Goal: Task Accomplishment & Management: Use online tool/utility

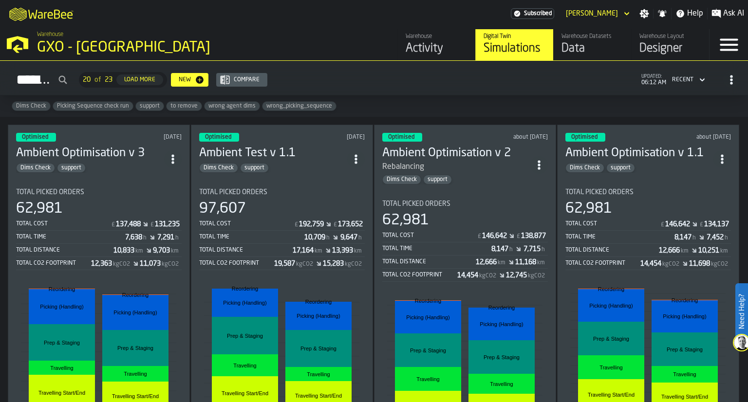
click at [401, 55] on link "Warehouse Activity" at bounding box center [436, 44] width 78 height 31
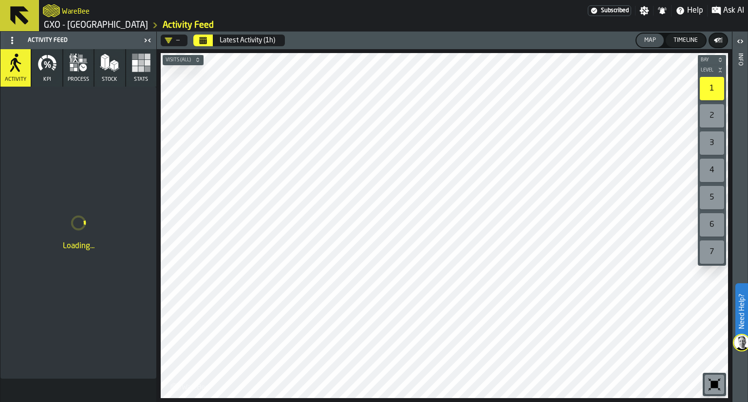
click at [54, 67] on icon "button" at bounding box center [53, 67] width 3 height 3
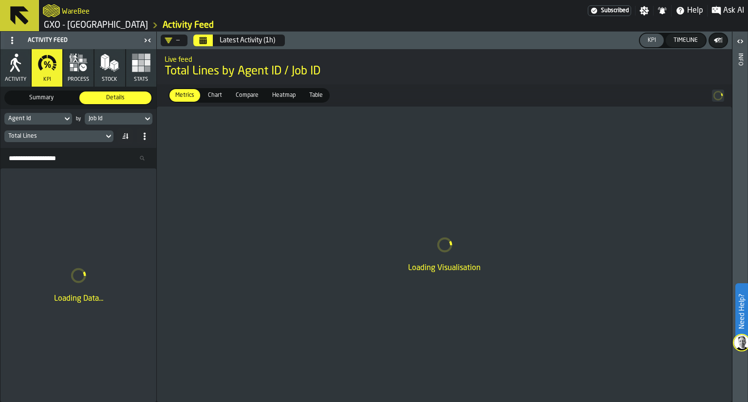
click at [197, 45] on button "Calendar" at bounding box center [202, 41] width 19 height 12
click at [103, 121] on div "Job Id" at bounding box center [114, 118] width 50 height 7
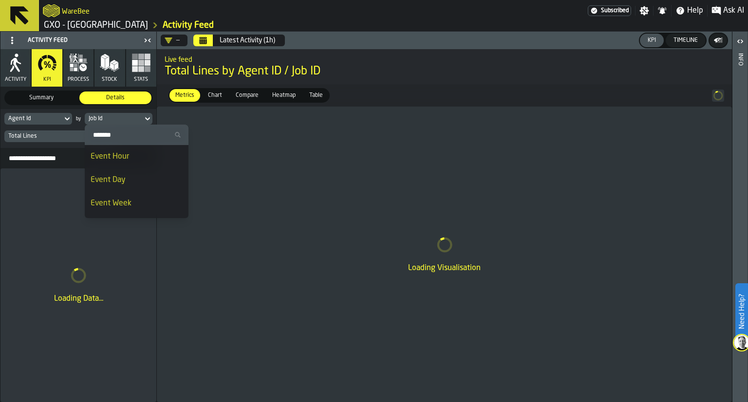
click at [110, 179] on div "Event Day" at bounding box center [137, 180] width 92 height 12
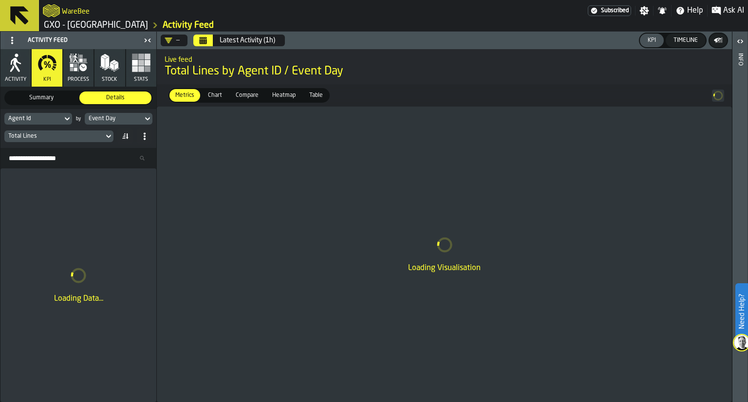
click at [86, 143] on div "Total Lines" at bounding box center [78, 136] width 148 height 16
click at [85, 140] on div "Total Lines" at bounding box center [53, 136] width 99 height 11
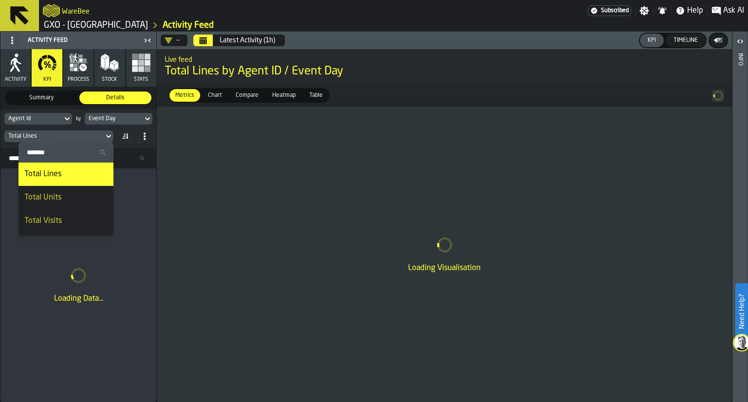
click at [71, 202] on div "Total Units" at bounding box center [65, 198] width 83 height 12
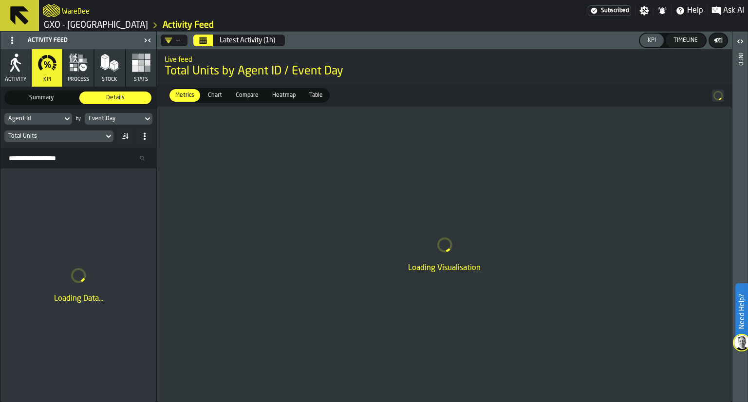
click at [167, 44] on icon "DropdownMenuValue-" at bounding box center [168, 41] width 8 height 8
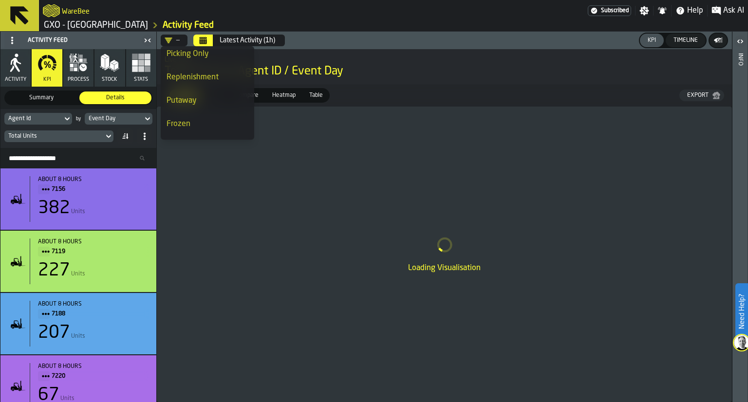
scroll to position [147, 0]
click at [175, 126] on div "Frozen" at bounding box center [207, 121] width 82 height 12
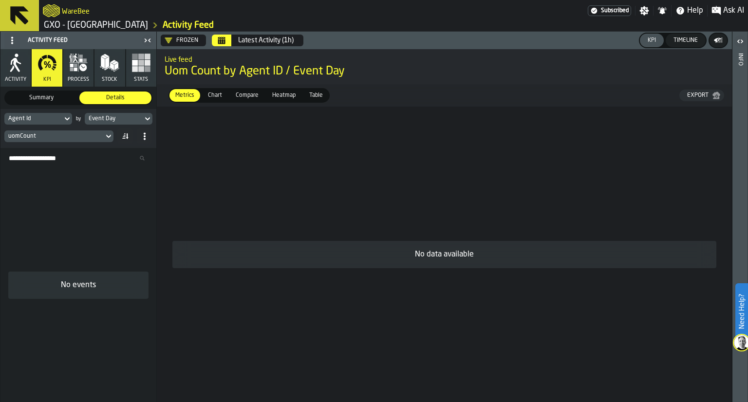
click at [223, 45] on button "Calendar" at bounding box center [221, 41] width 19 height 12
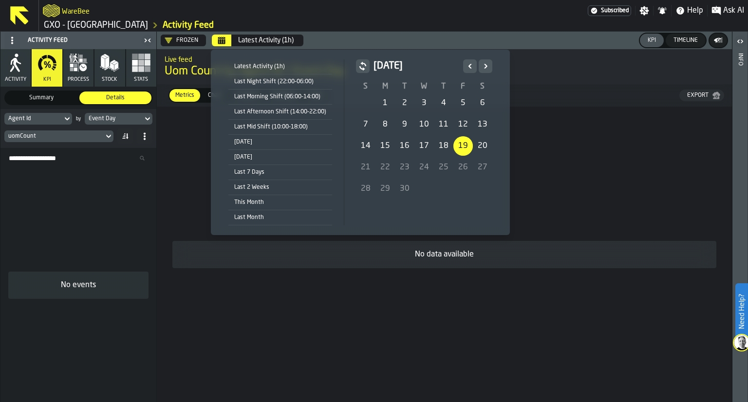
click at [459, 153] on div "19" at bounding box center [462, 145] width 19 height 19
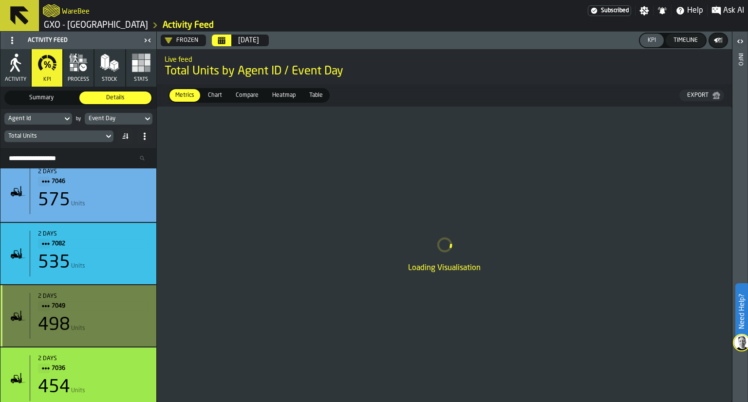
scroll to position [0, 0]
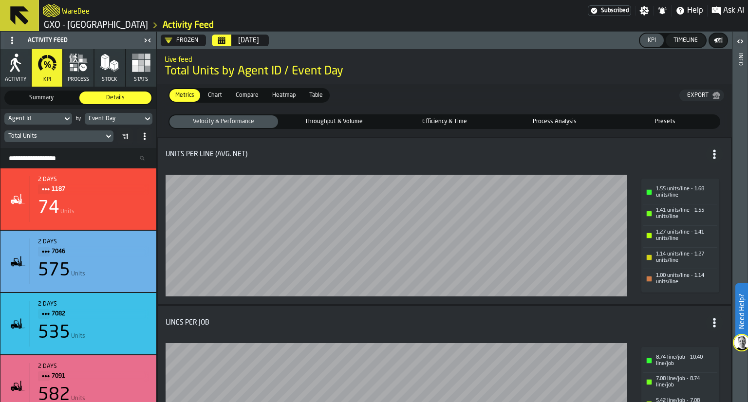
click at [212, 38] on button "Calendar" at bounding box center [221, 41] width 19 height 12
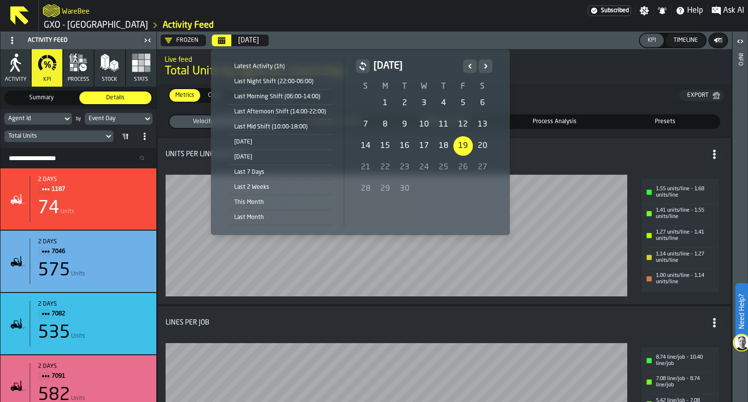
click at [463, 69] on button "Previous" at bounding box center [470, 66] width 14 height 14
click at [463, 99] on div "1" at bounding box center [462, 102] width 19 height 19
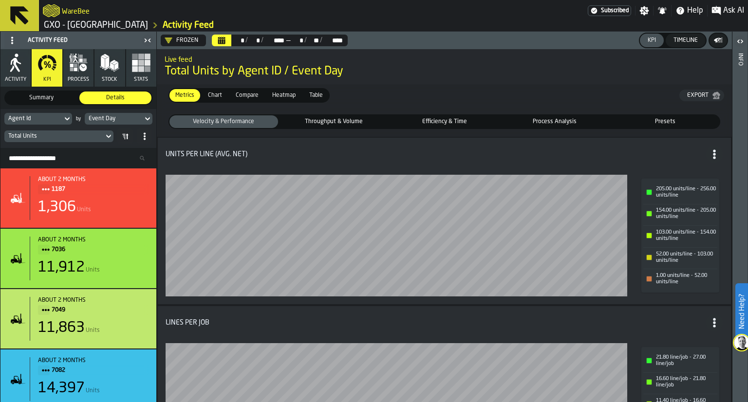
scroll to position [72, 0]
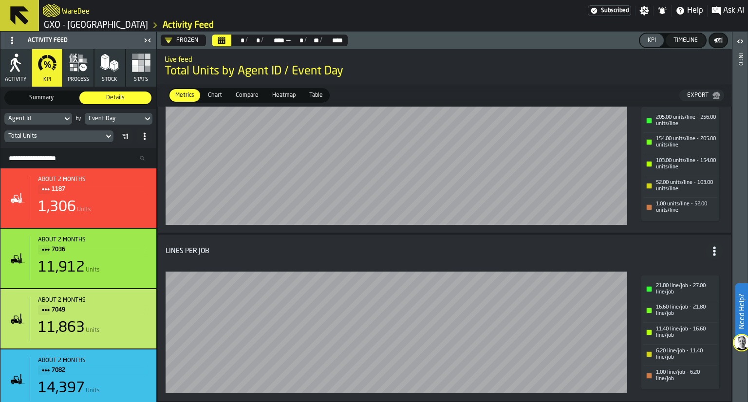
click at [321, 99] on span "Table" at bounding box center [315, 95] width 21 height 9
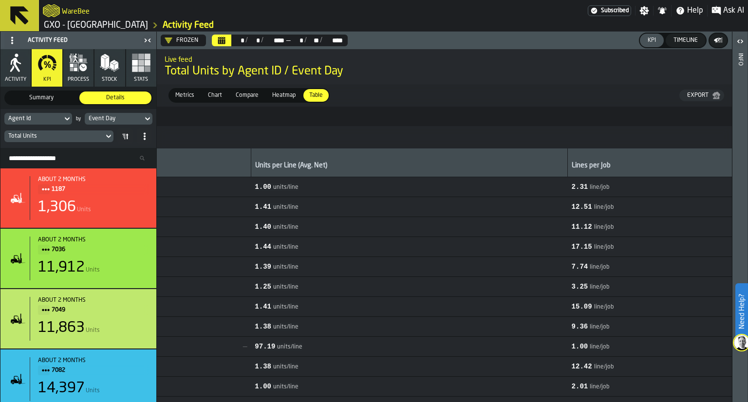
scroll to position [0, 1075]
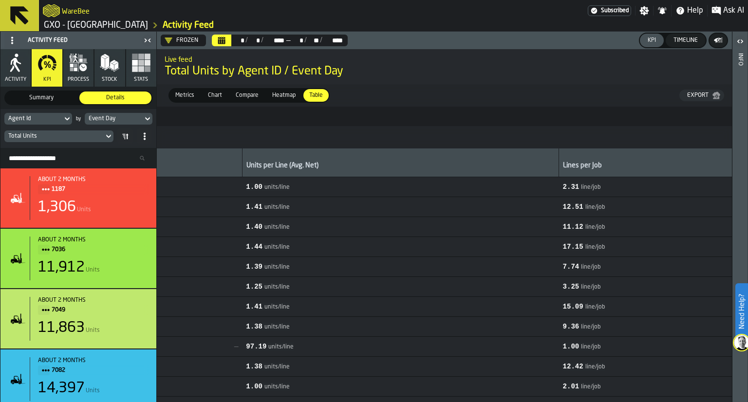
click at [707, 98] on div "Export" at bounding box center [697, 95] width 29 height 7
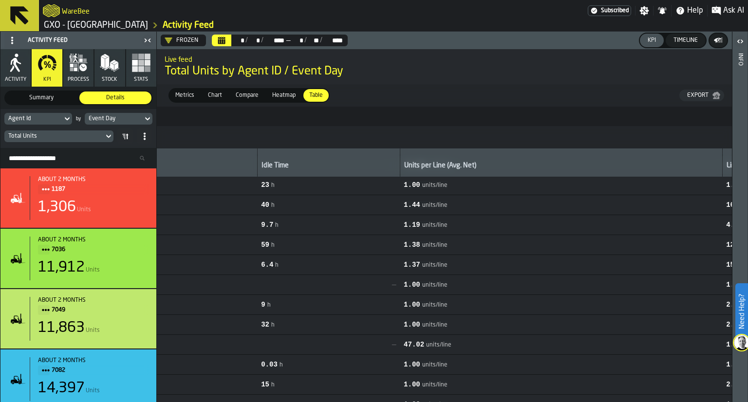
scroll to position [0, 1235]
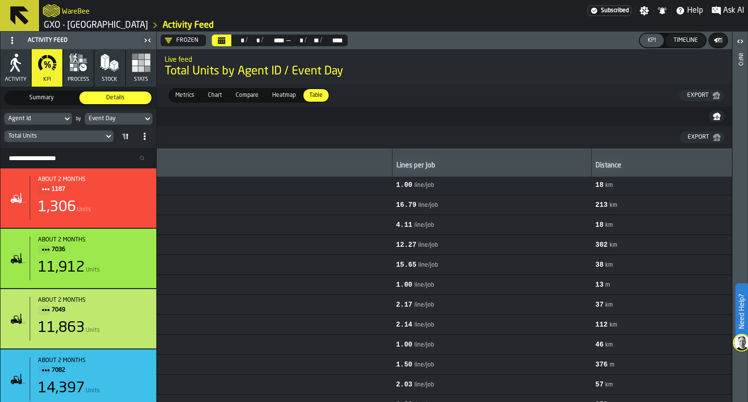
click at [570, 83] on div "Live feed Total Units by Agent ID / Event Day" at bounding box center [444, 66] width 575 height 41
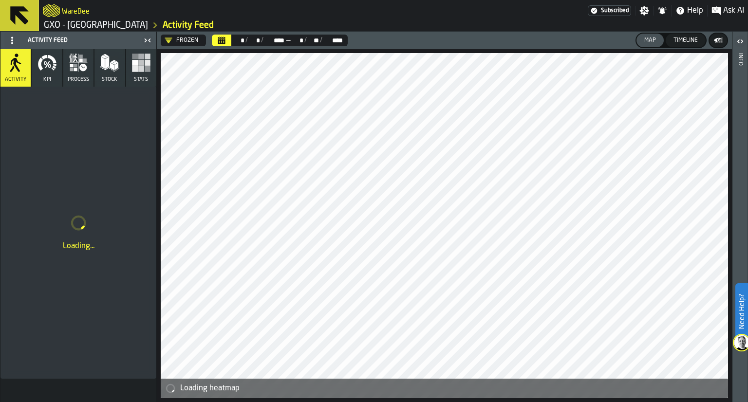
click at [51, 51] on button "KPI" at bounding box center [47, 67] width 30 height 37
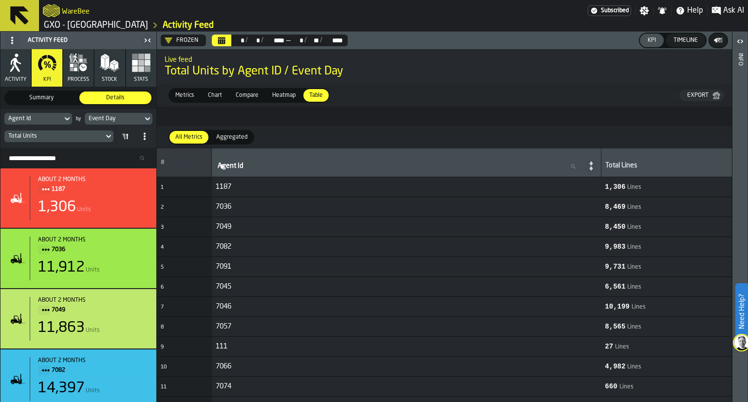
click at [238, 138] on span "Aggregated" at bounding box center [231, 137] width 39 height 9
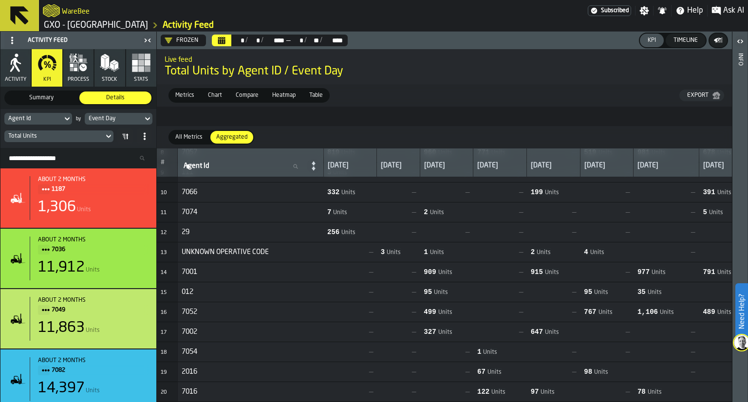
click at [185, 141] on span "All Metrics" at bounding box center [188, 137] width 35 height 9
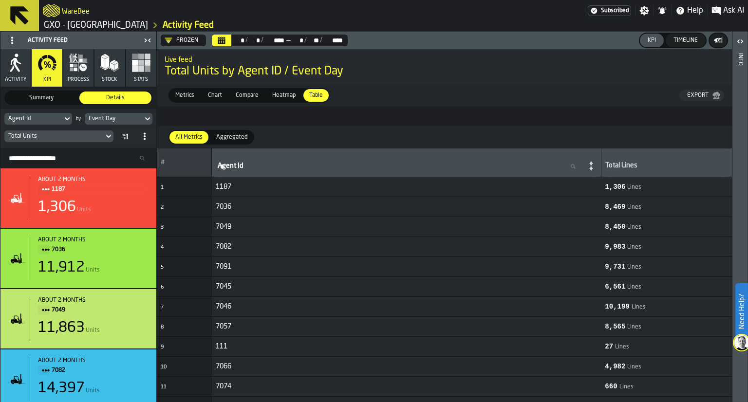
click at [722, 101] on div "Metrics Metrics Chart Chart Compare Compare Heatmap Heatmap Table Table Export" at bounding box center [444, 95] width 575 height 22
click at [716, 96] on icon "button-Export" at bounding box center [716, 96] width 2 height 3
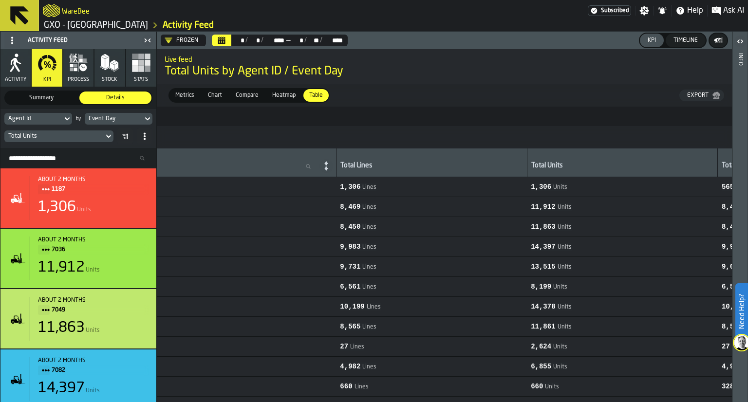
scroll to position [0, 265]
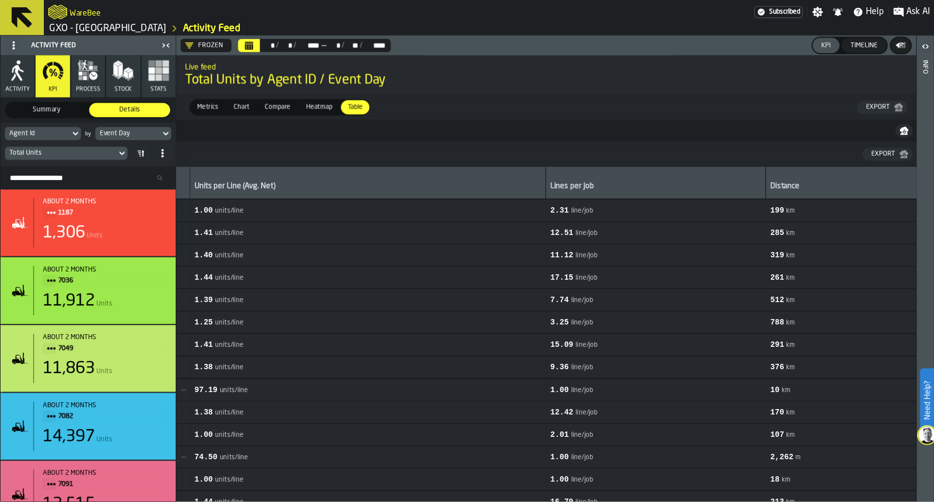
scroll to position [0, 1049]
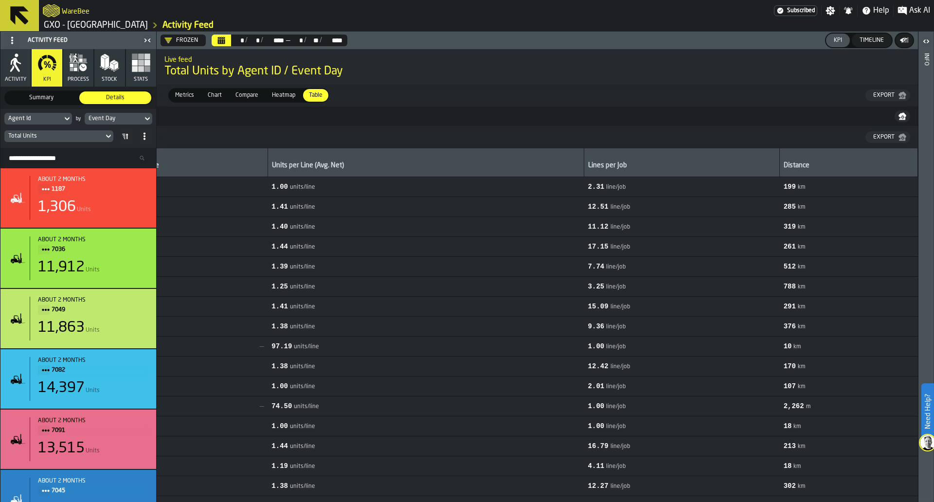
drag, startPoint x: 736, startPoint y: 0, endPoint x: 647, endPoint y: 175, distance: 196.3
click at [647, 175] on th "Lines per Job" at bounding box center [683, 162] width 196 height 29
click at [747, 116] on icon "button-" at bounding box center [903, 115] width 8 height 4
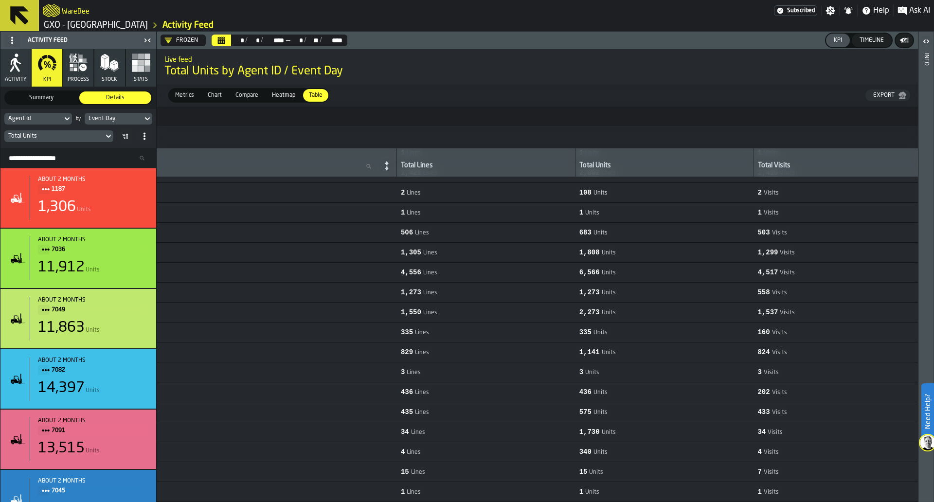
scroll to position [0, 0]
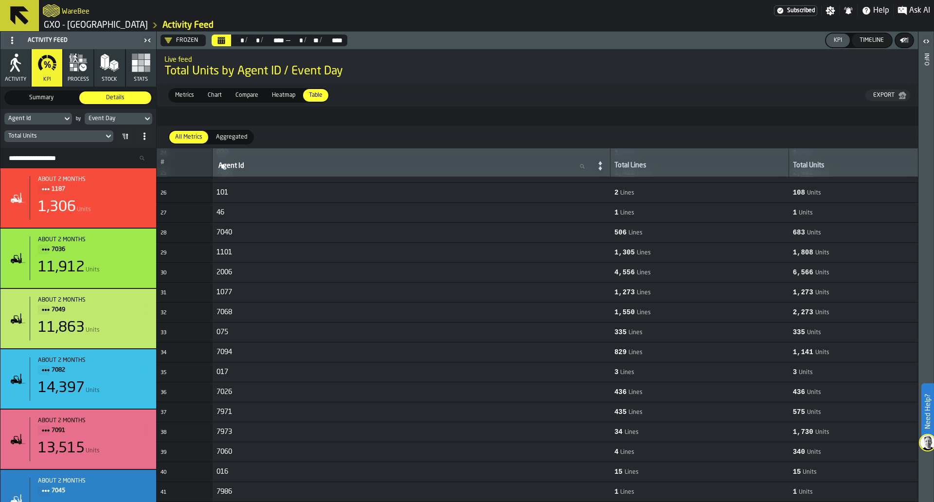
click at [165, 41] on icon "DropdownMenuValue-23bUYZlgjwPrnuD9ZtZuk" at bounding box center [168, 41] width 8 height 8
click at [190, 91] on li "Ambient Picking" at bounding box center [207, 81] width 93 height 23
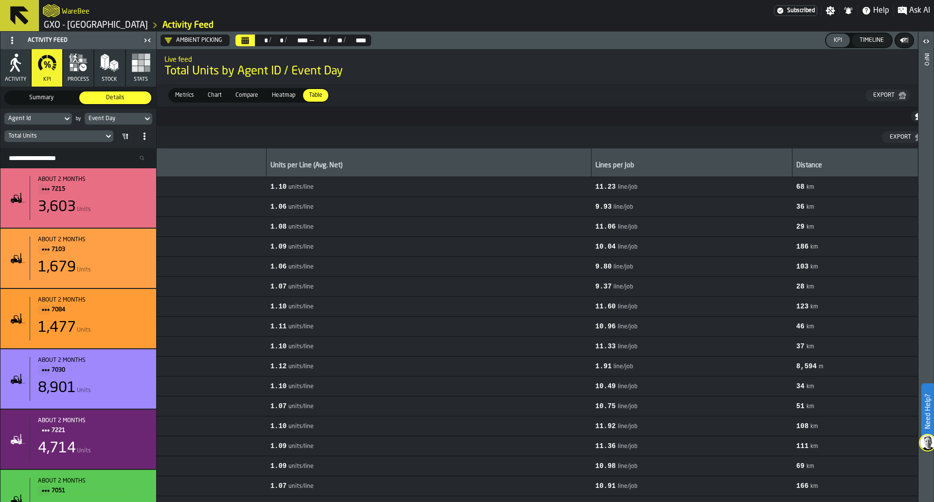
scroll to position [0, 1049]
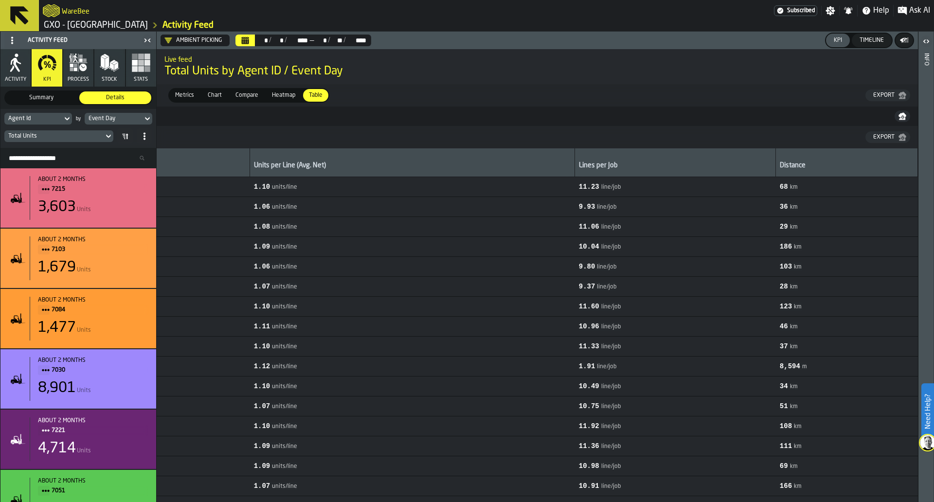
click at [747, 119] on icon "button-" at bounding box center [902, 118] width 6 height 2
click at [175, 35] on div "Ambient Picking" at bounding box center [193, 41] width 65 height 12
click at [183, 113] on div "[PERSON_NAME]" at bounding box center [207, 116] width 82 height 12
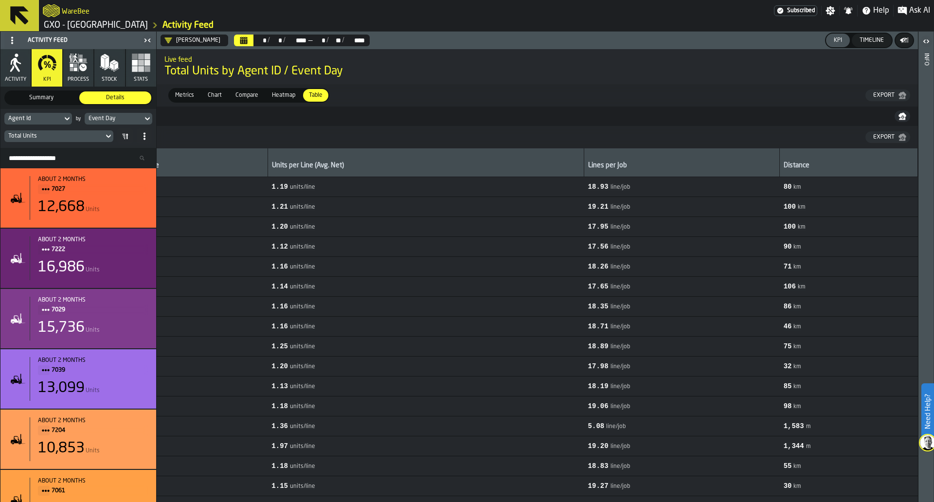
click at [747, 117] on button "button-" at bounding box center [903, 116] width 16 height 12
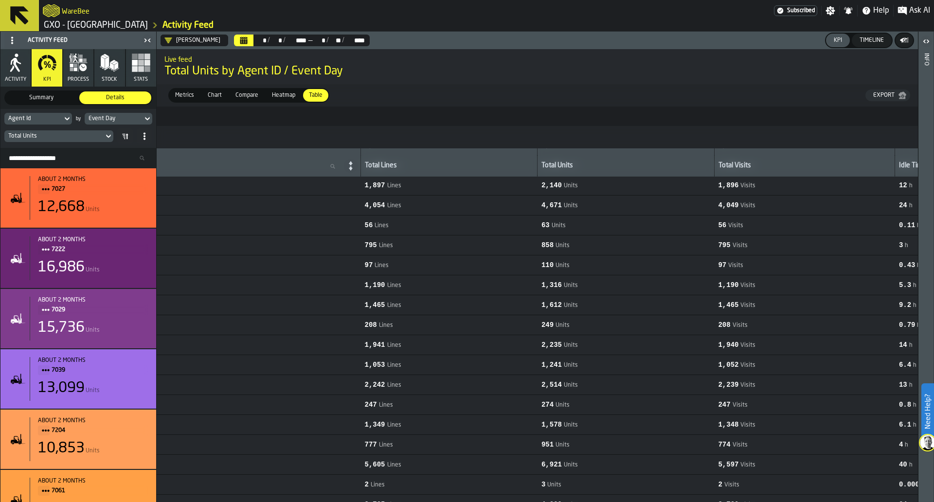
scroll to position [0, 0]
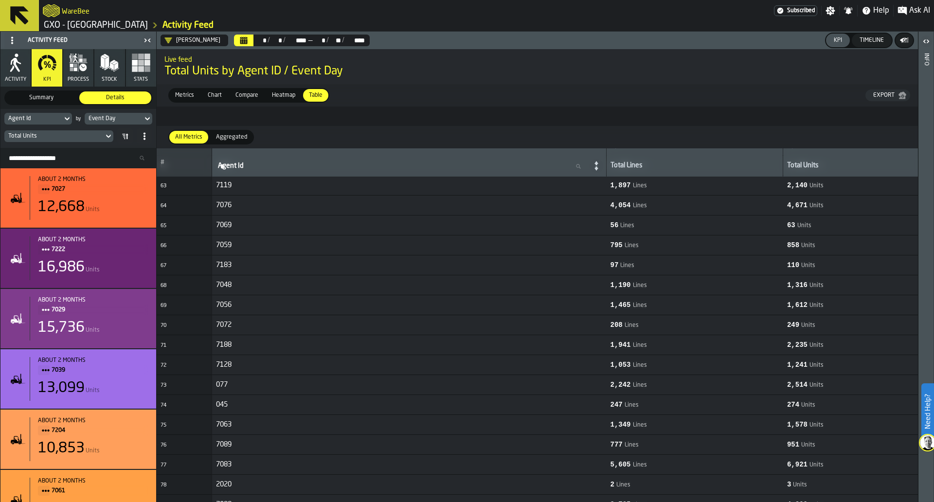
click at [78, 151] on div "Search Resources..." at bounding box center [78, 158] width 156 height 20
click at [78, 158] on input "Search Resources..." at bounding box center [78, 158] width 148 height 13
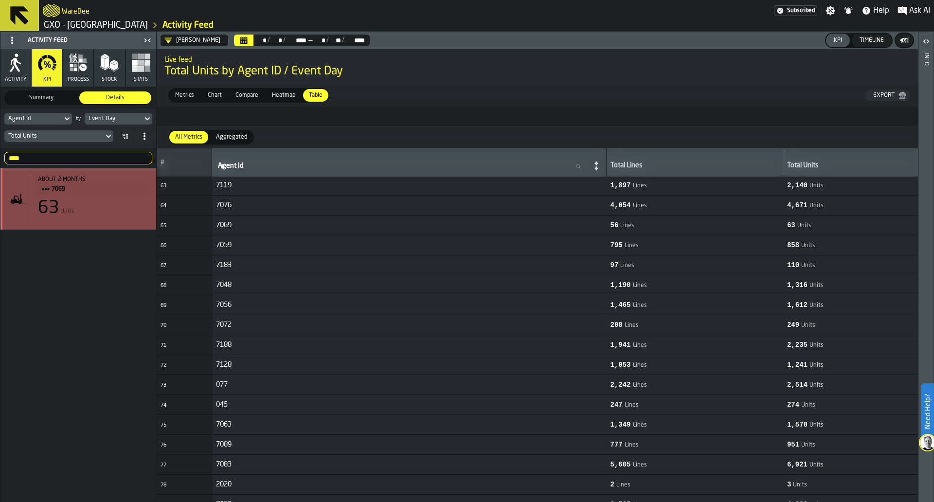
click at [63, 201] on div "63 Units" at bounding box center [93, 208] width 110 height 19
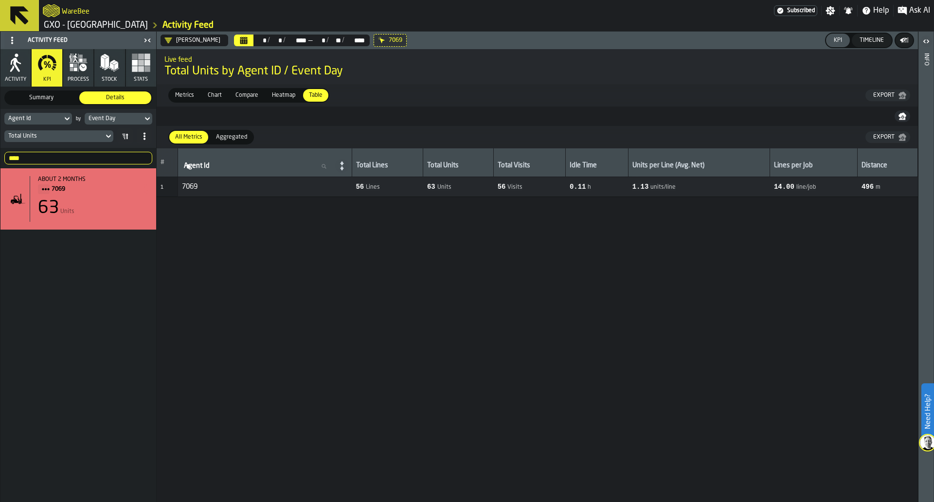
click at [57, 159] on input "****" at bounding box center [78, 158] width 148 height 13
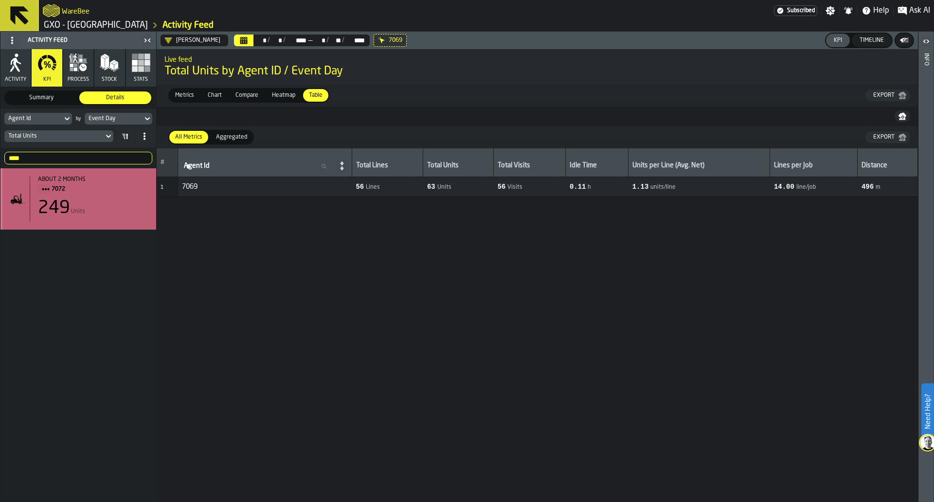
click at [74, 193] on span "7072" at bounding box center [96, 189] width 89 height 11
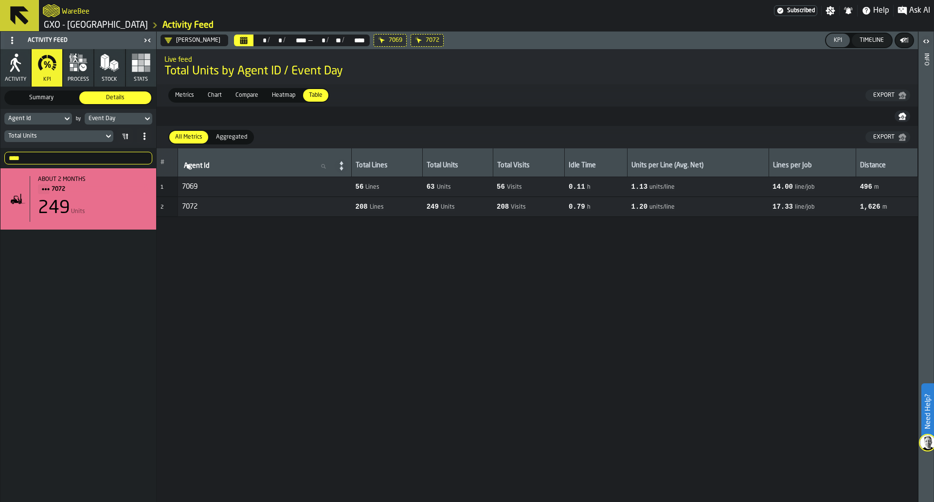
click at [113, 151] on div "**** 7072" at bounding box center [78, 158] width 156 height 20
click at [111, 157] on input "****" at bounding box center [78, 158] width 148 height 13
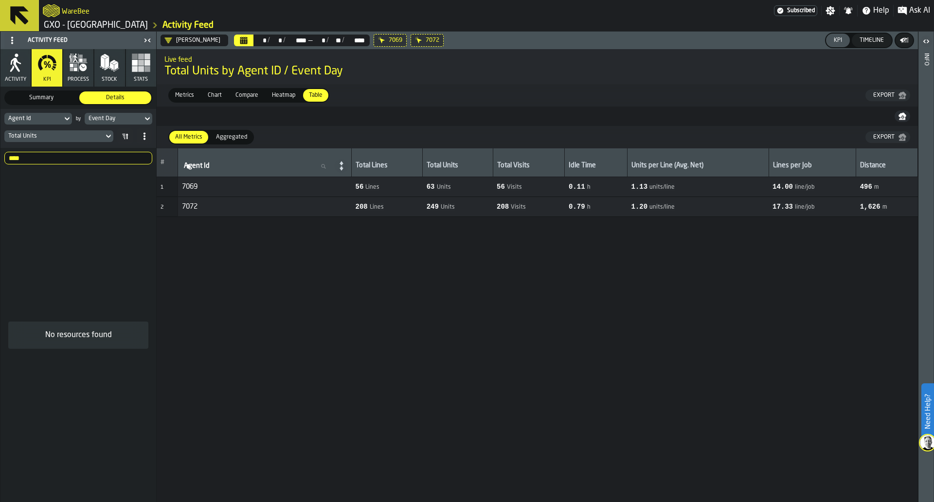
type input "****"
click at [0, 0] on icon at bounding box center [0, 0] width 0 height 0
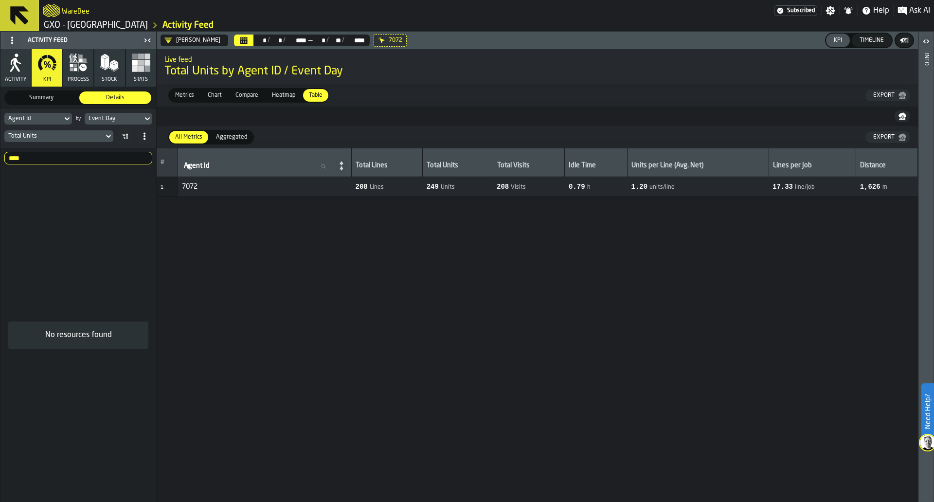
click at [0, 0] on icon at bounding box center [0, 0] width 0 height 0
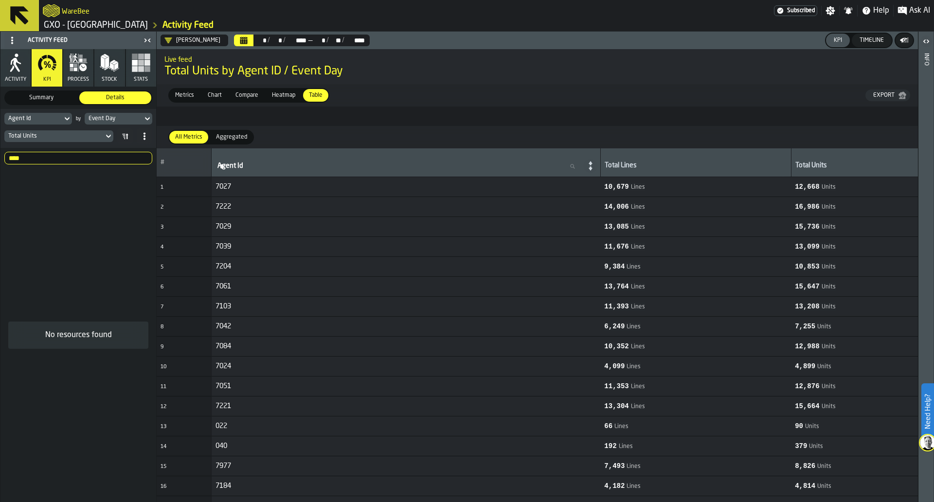
click at [177, 37] on div "[PERSON_NAME]" at bounding box center [192, 41] width 56 height 8
click at [218, 90] on li "Frozen" at bounding box center [207, 98] width 93 height 23
click at [218, 41] on icon "Calendar" at bounding box center [222, 41] width 8 height 8
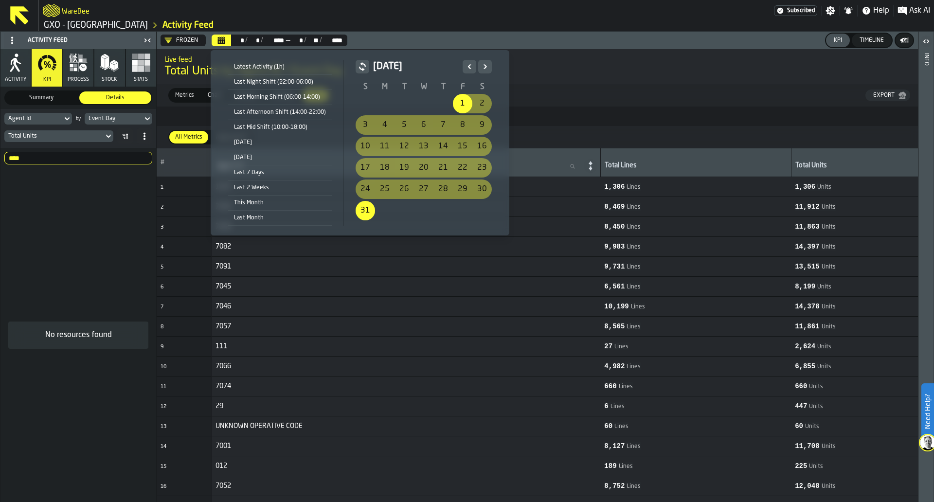
click at [468, 67] on icon "Previous" at bounding box center [469, 66] width 3 height 4
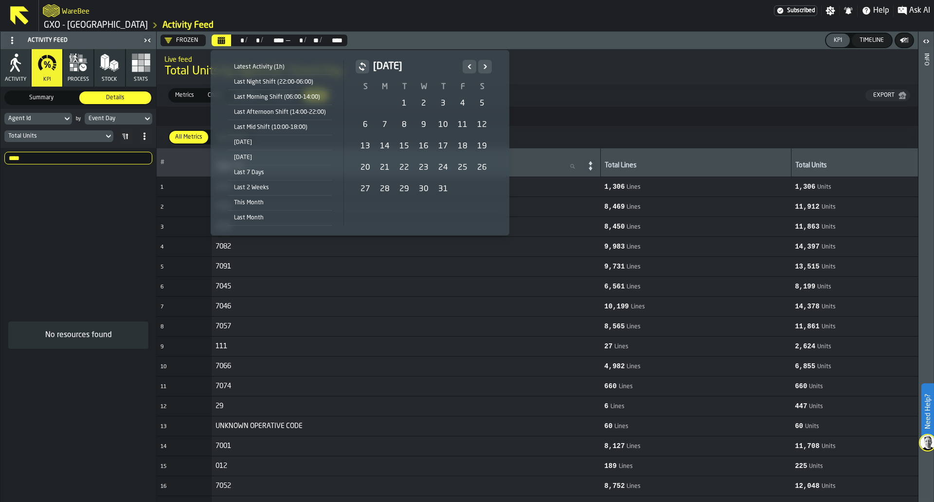
click at [400, 107] on div "1" at bounding box center [404, 103] width 19 height 19
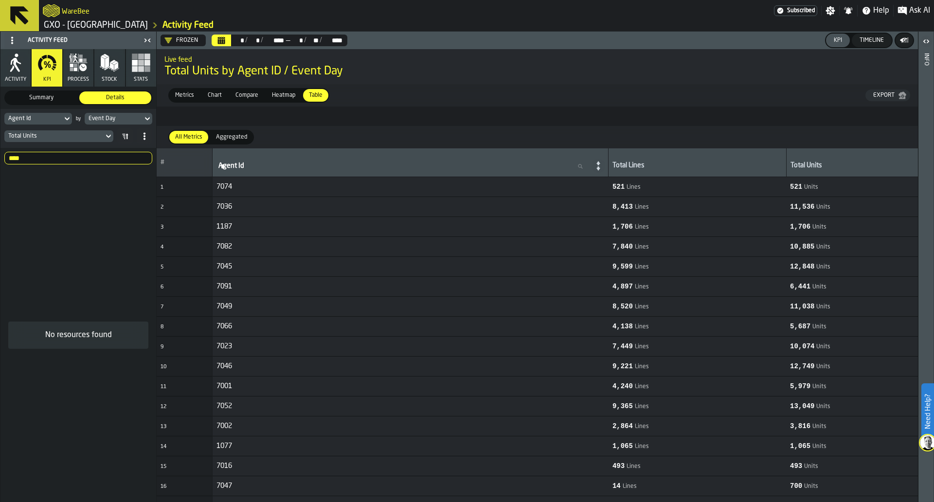
click at [145, 156] on input "****" at bounding box center [78, 158] width 148 height 13
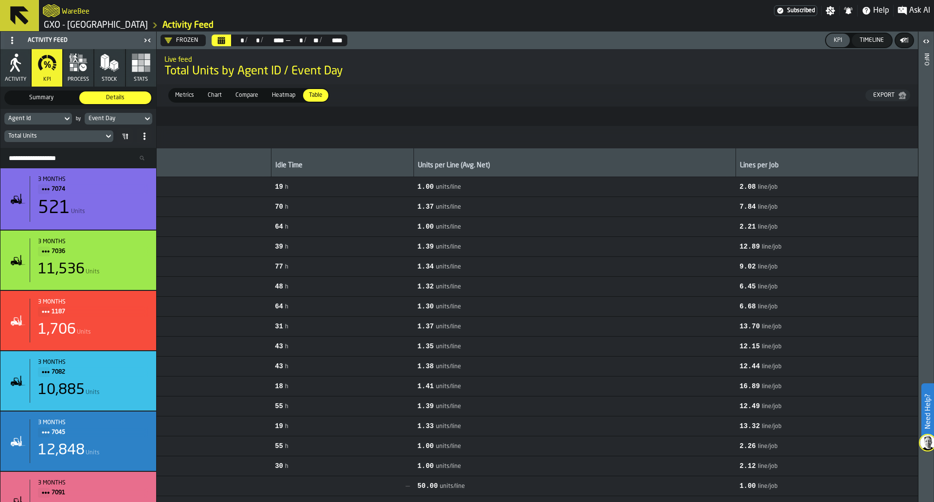
scroll to position [0, 1049]
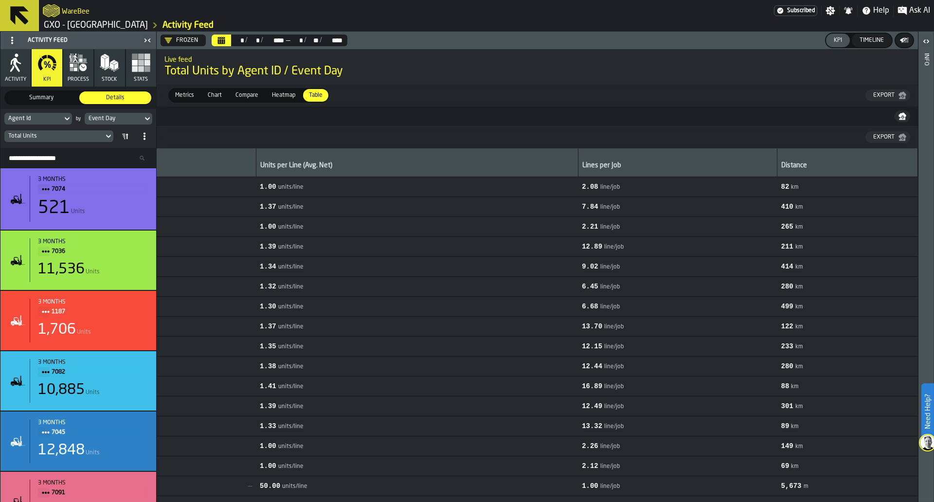
click at [747, 117] on icon "button-" at bounding box center [903, 116] width 8 height 8
click at [747, 93] on button "Export" at bounding box center [888, 96] width 45 height 12
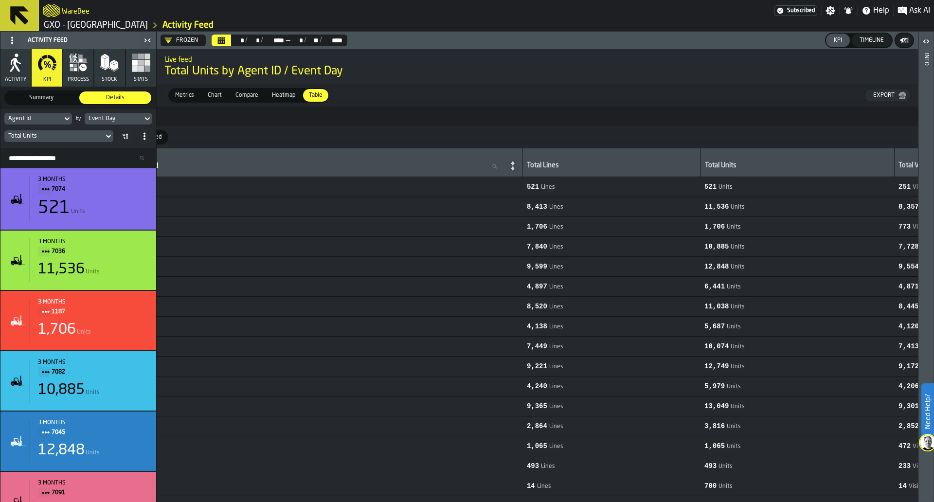
scroll to position [0, 0]
